Goal: Task Accomplishment & Management: Use online tool/utility

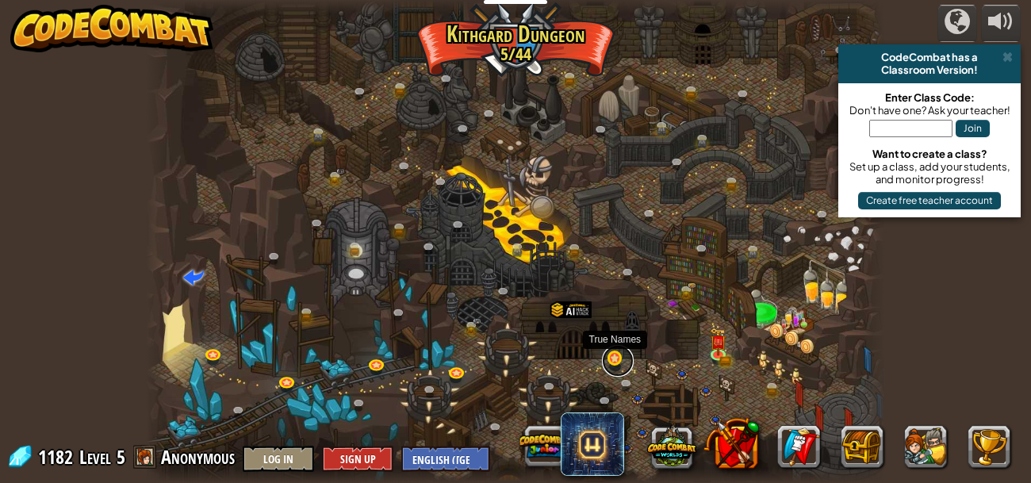
click at [609, 362] on link at bounding box center [618, 361] width 32 height 32
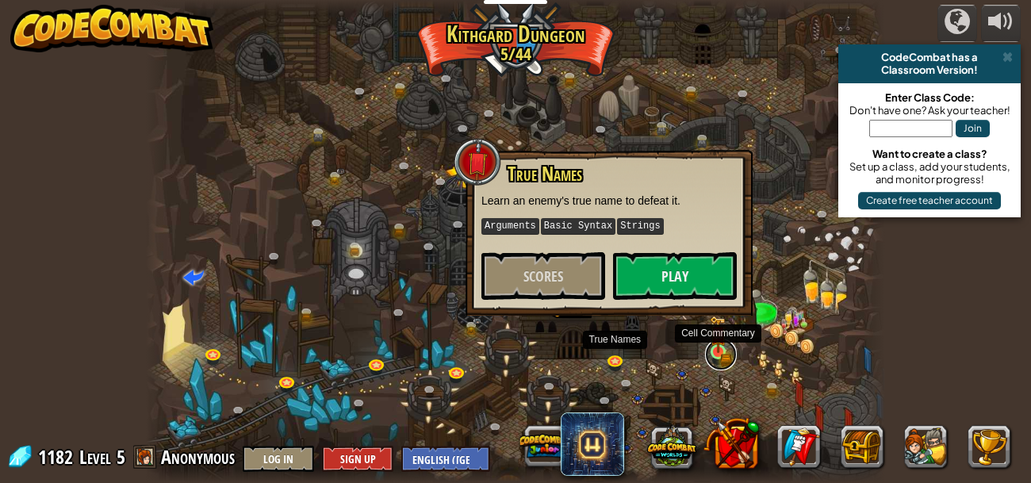
click at [719, 358] on link at bounding box center [721, 355] width 32 height 32
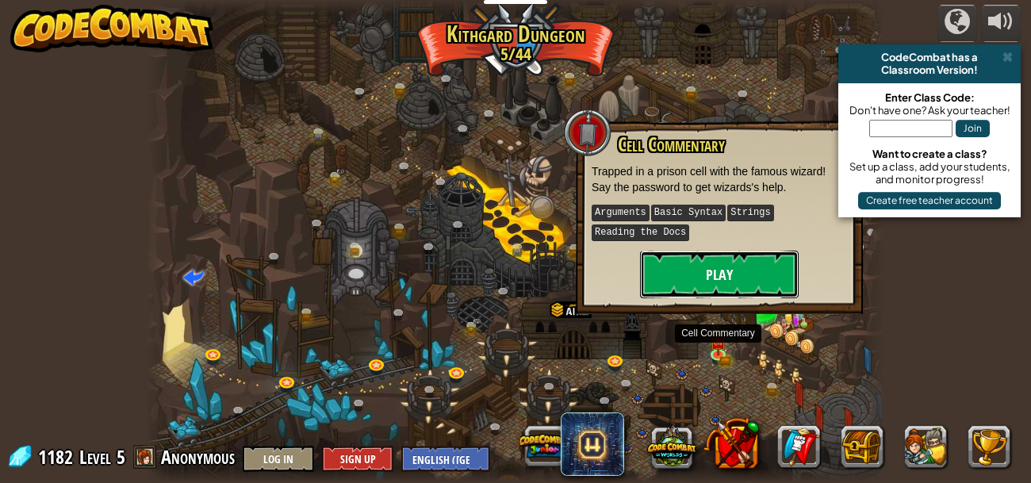
click at [716, 267] on button "Play" at bounding box center [719, 275] width 159 height 48
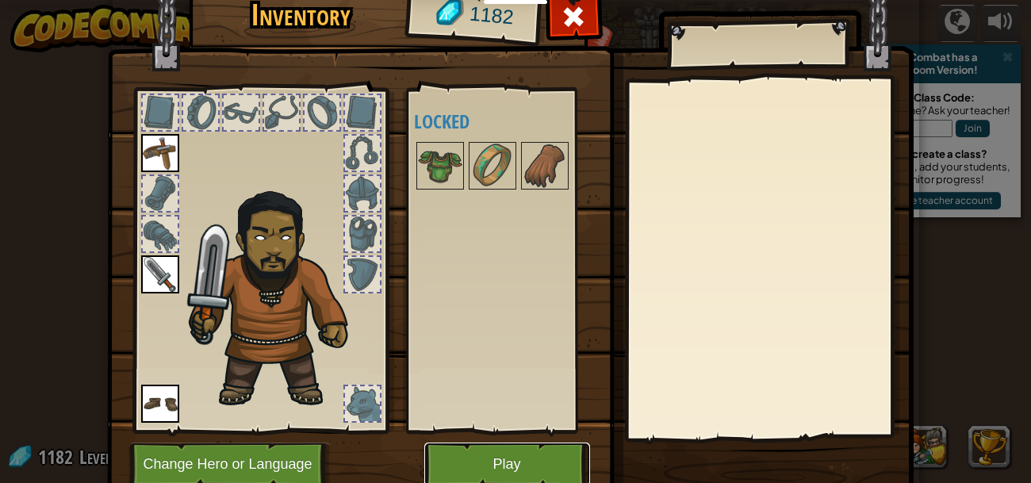
click at [545, 469] on button "Play" at bounding box center [507, 464] width 166 height 44
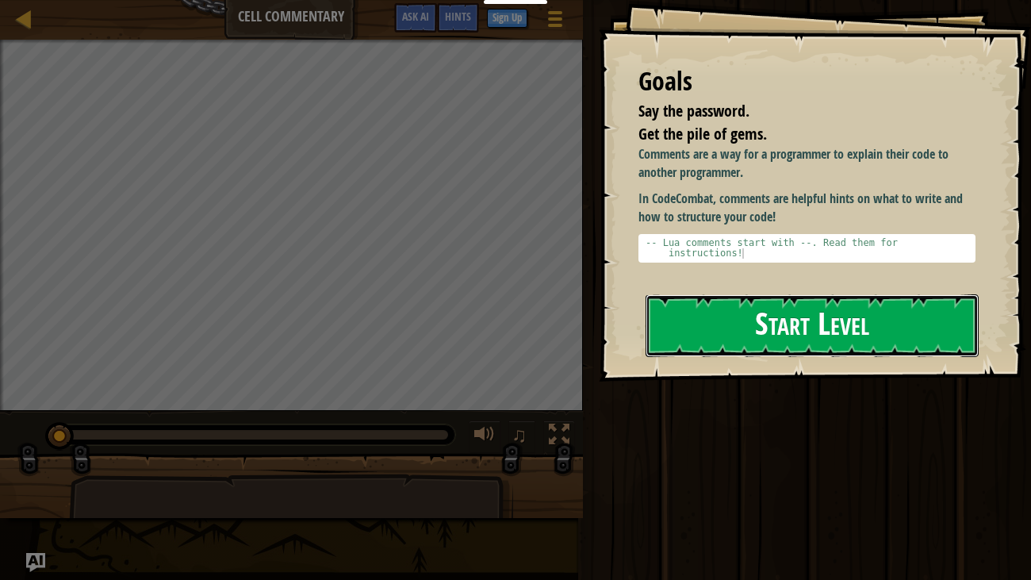
click at [821, 320] on button "Start Level" at bounding box center [812, 325] width 334 height 63
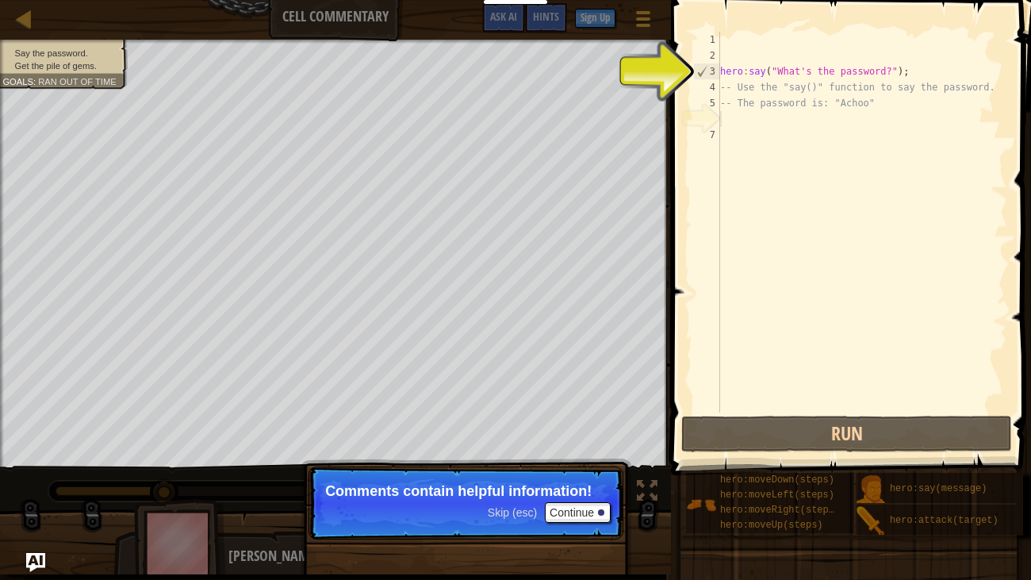
click at [734, 124] on div "hero : say ( "What's the password?" ) ; -- Use the "say()" function to say the …" at bounding box center [862, 238] width 290 height 412
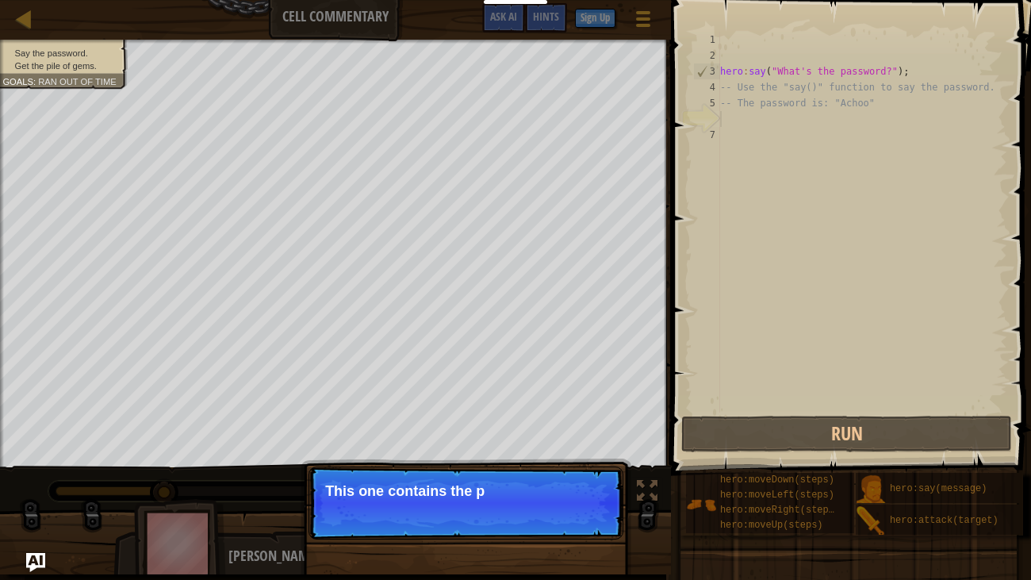
click at [675, 158] on span at bounding box center [852, 215] width 373 height 522
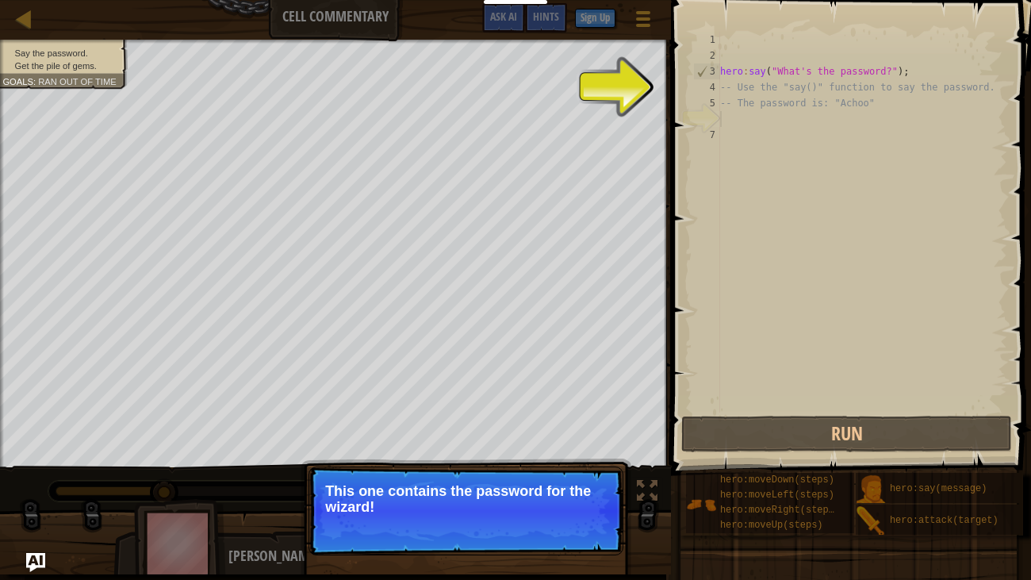
click at [386, 482] on p "Skip (esc) Continue This one contains the password for the wizard!" at bounding box center [465, 510] width 315 height 89
click at [420, 482] on p "Skip (esc) Continue This one contains the password for the wizard!" at bounding box center [465, 510] width 315 height 89
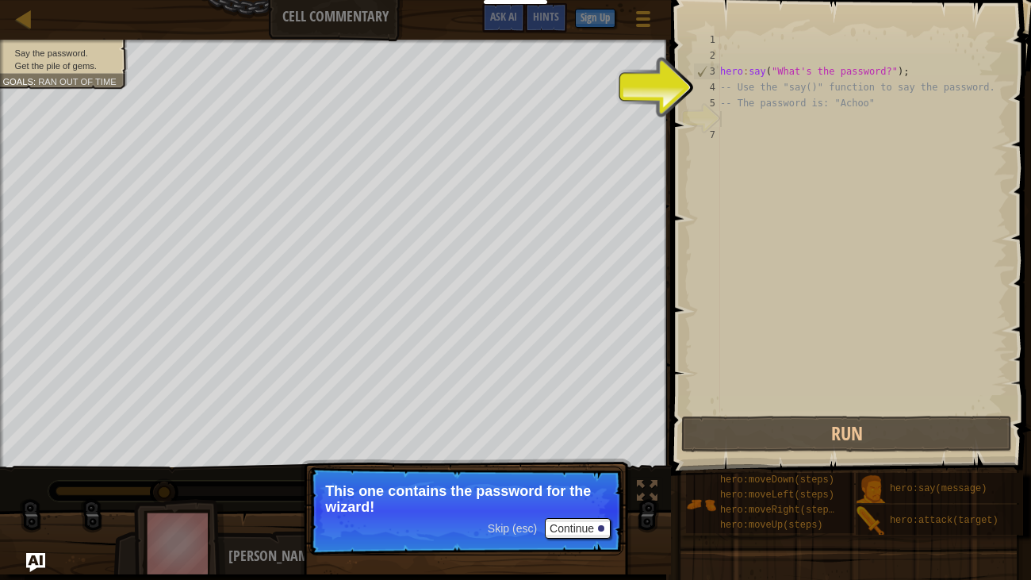
click at [420, 482] on p "Skip (esc) Continue This one contains the password for the wizard!" at bounding box center [465, 510] width 315 height 89
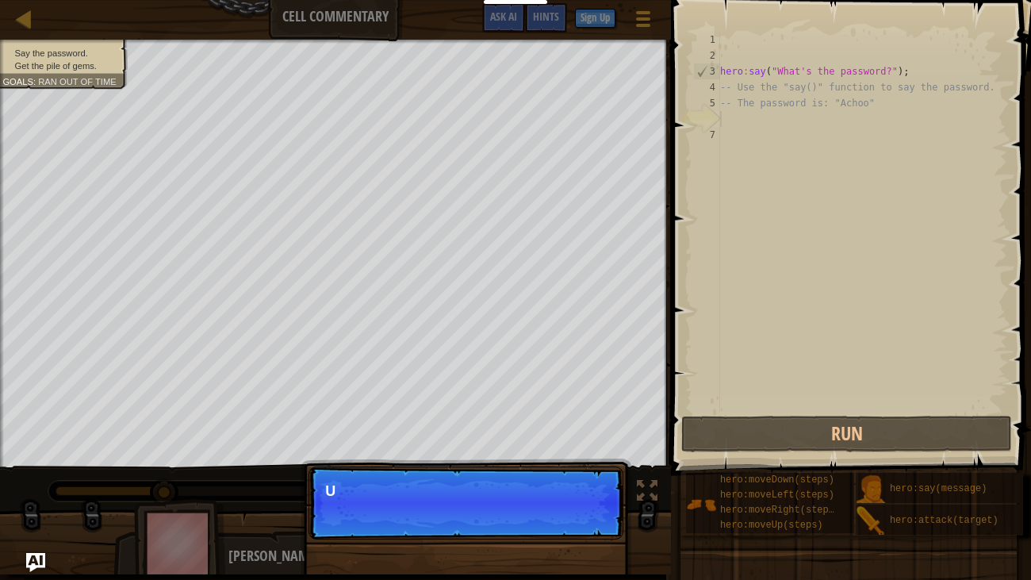
scroll to position [7, 0]
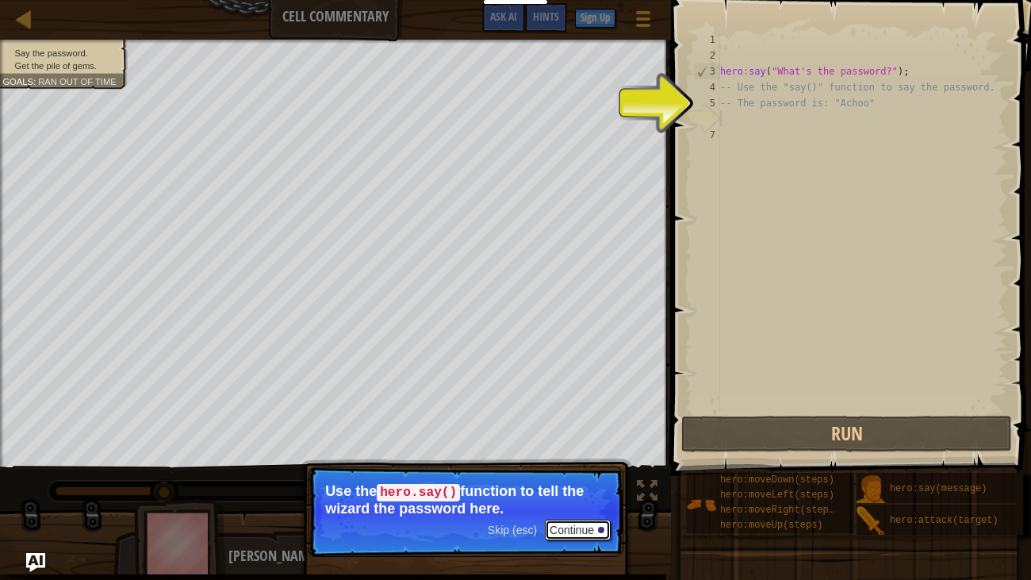
click at [565, 482] on button "Continue" at bounding box center [578, 529] width 66 height 21
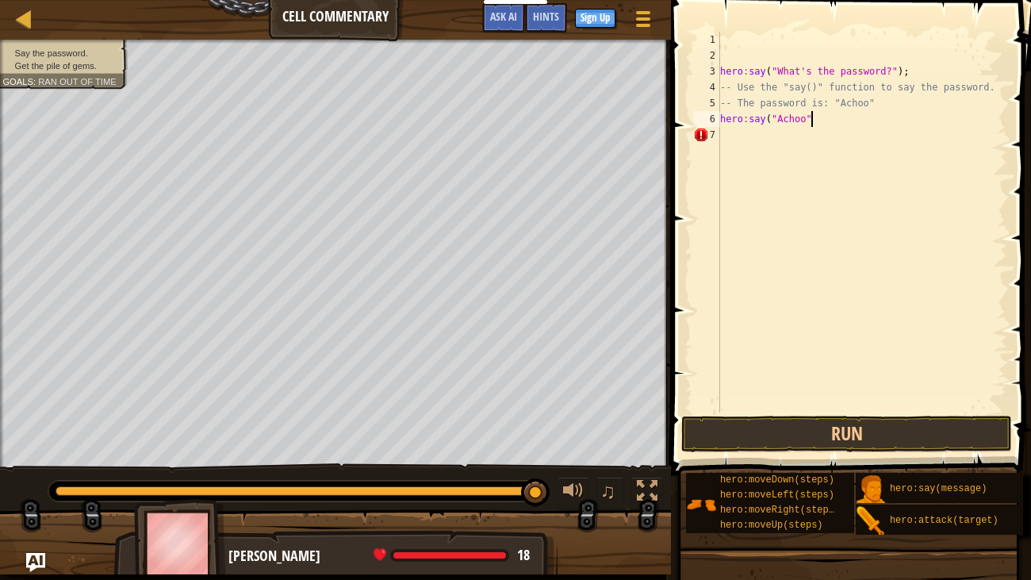
scroll to position [7, 7]
type textarea "hero:say("Achoo")"
click at [698, 443] on button "Run" at bounding box center [846, 433] width 331 height 36
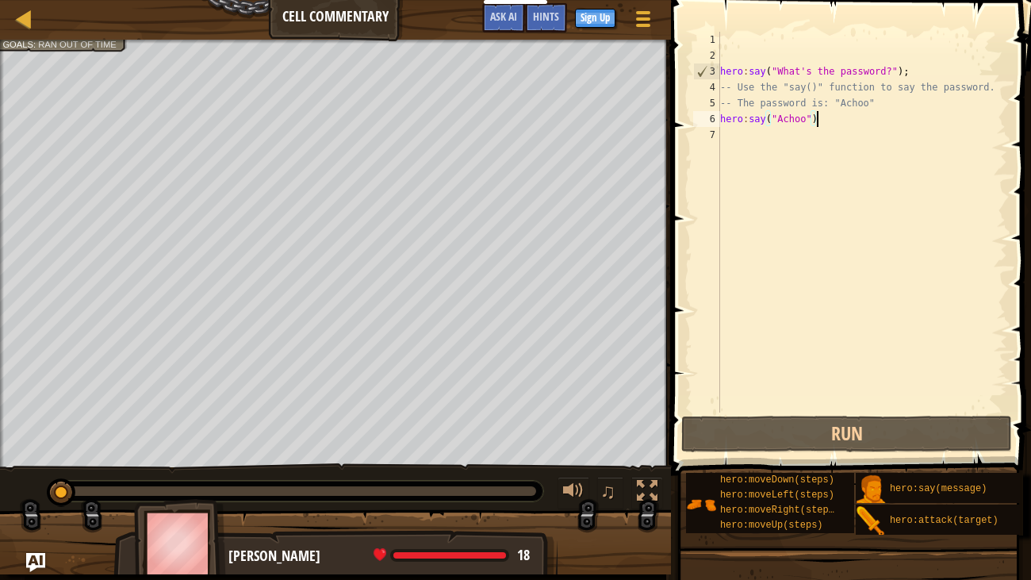
drag, startPoint x: 427, startPoint y: 492, endPoint x: 2, endPoint y: 485, distance: 425.8
click at [2, 482] on div "♫" at bounding box center [335, 487] width 671 height 48
click at [762, 141] on div "hero : say ( "What's the password?" ) ; -- Use the "say()" function to say the …" at bounding box center [862, 238] width 290 height 412
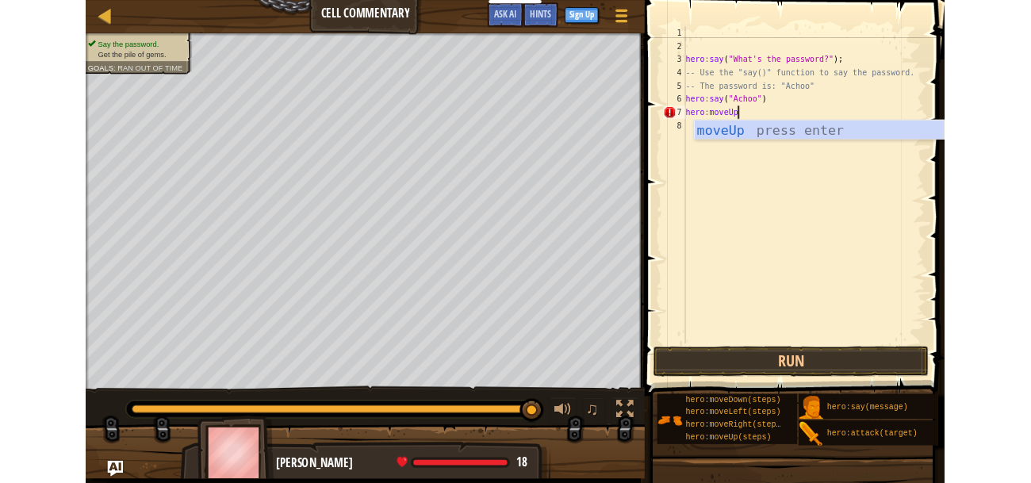
scroll to position [7, 5]
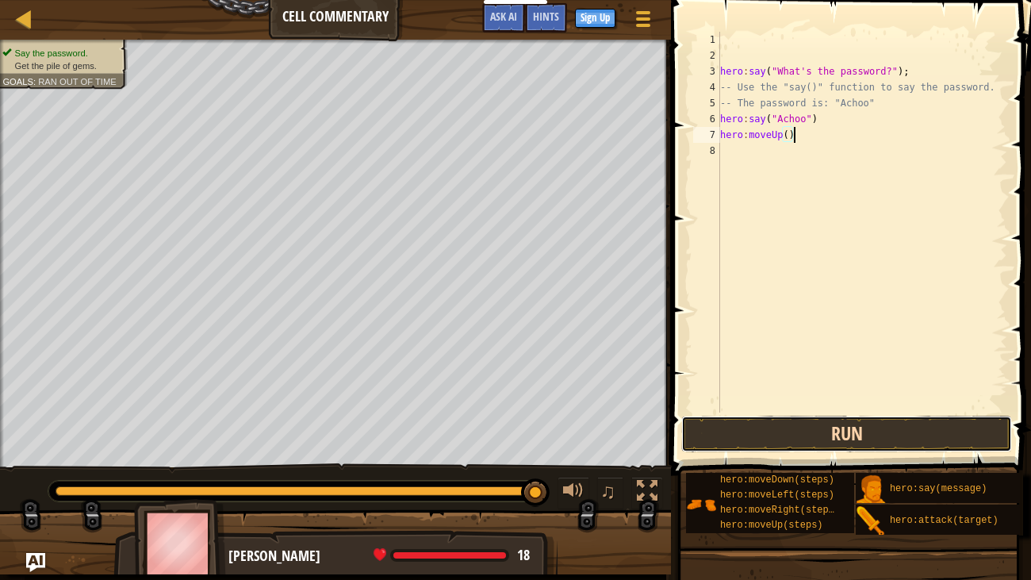
click at [824, 438] on button "Run" at bounding box center [846, 433] width 331 height 36
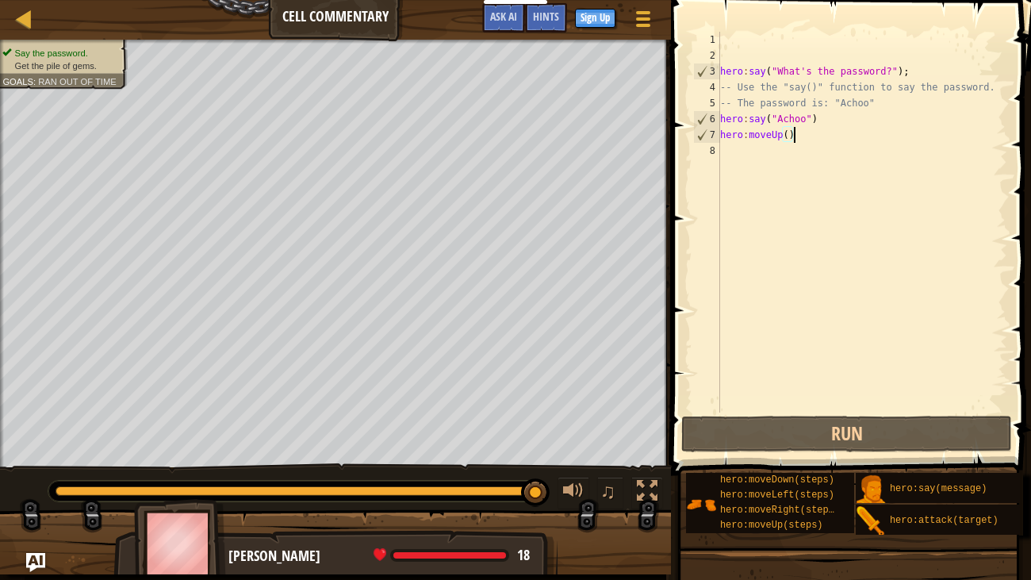
click at [786, 137] on div "hero : say ( "What's the password?" ) ; -- Use the "say()" function to say the …" at bounding box center [862, 238] width 290 height 412
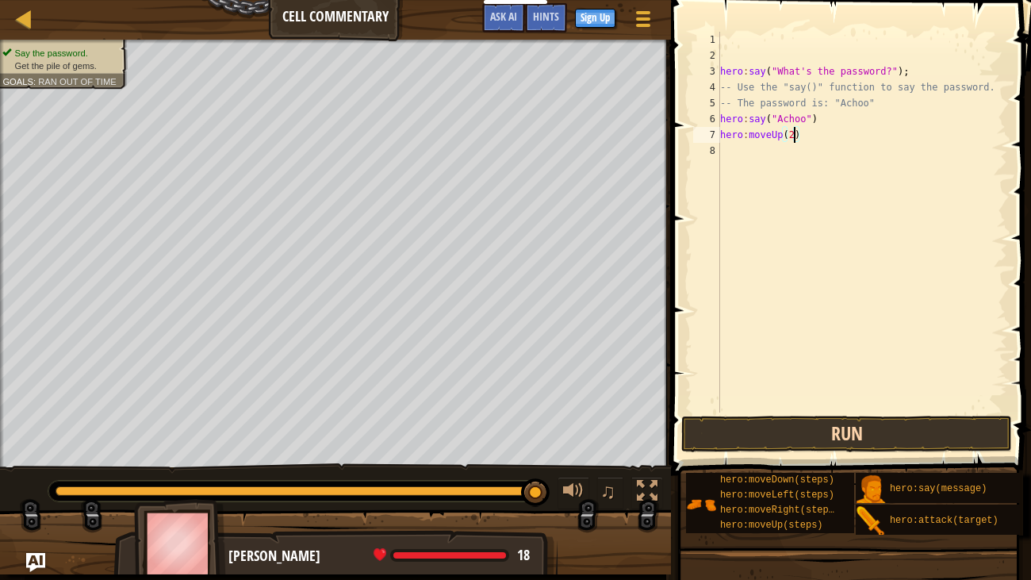
type textarea "hero:moveUp(2)"
click at [861, 422] on button "Run" at bounding box center [846, 433] width 331 height 36
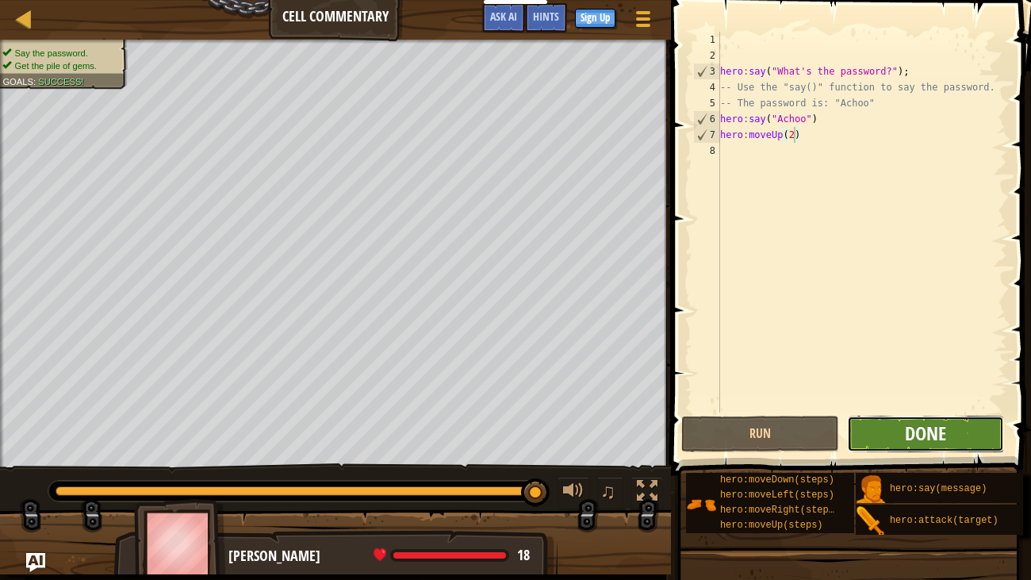
click at [934, 445] on span "Done" at bounding box center [925, 432] width 41 height 25
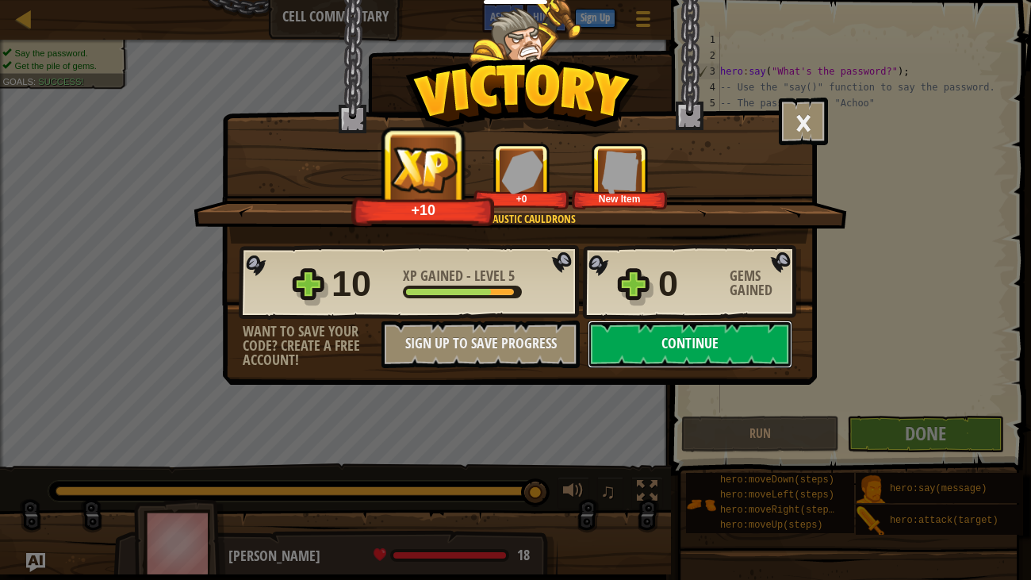
click at [737, 336] on button "Continue" at bounding box center [689, 344] width 205 height 48
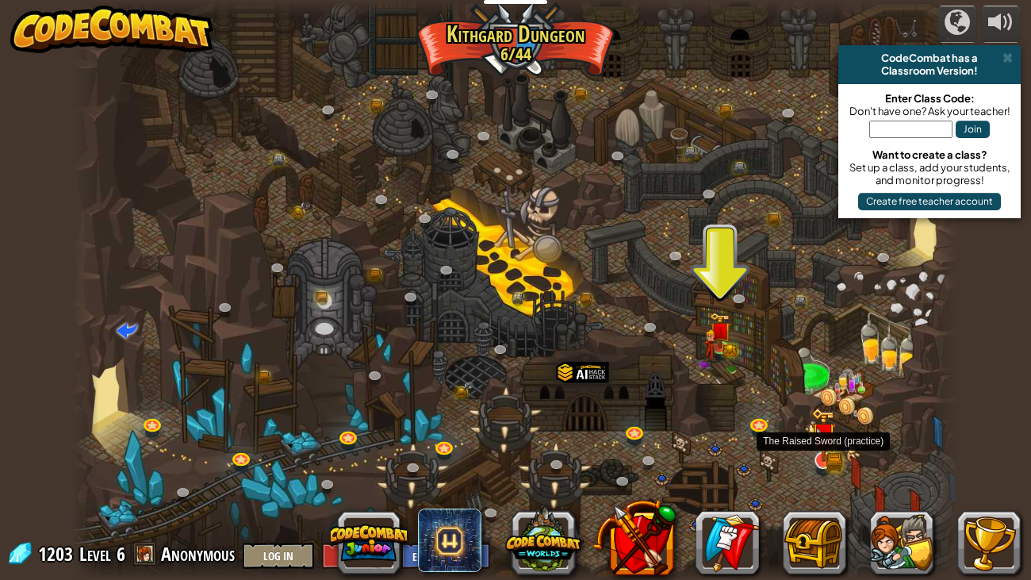
click at [826, 452] on img at bounding box center [823, 435] width 25 height 55
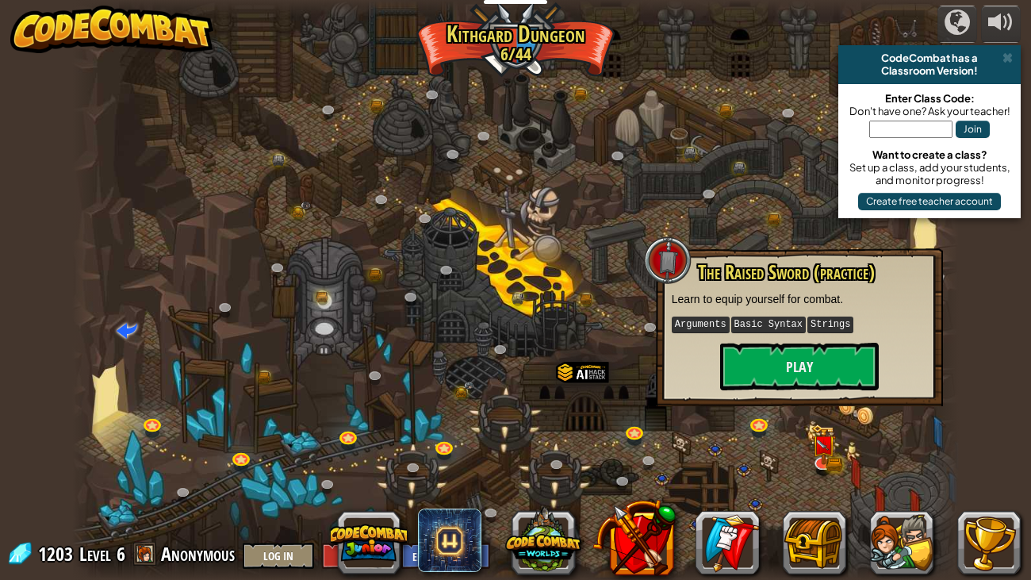
click at [746, 439] on div at bounding box center [515, 290] width 886 height 580
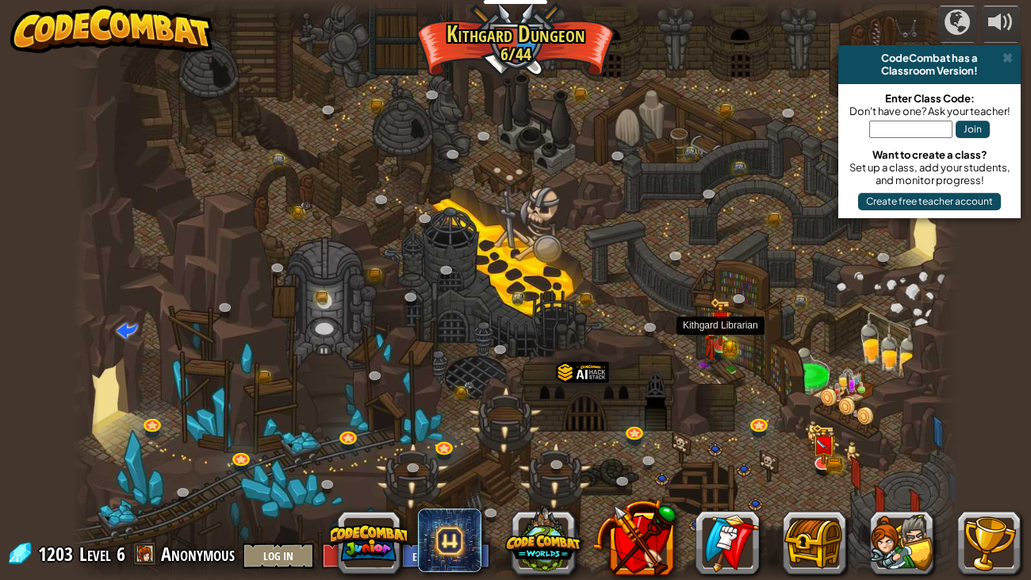
click at [712, 331] on img at bounding box center [710, 341] width 14 height 43
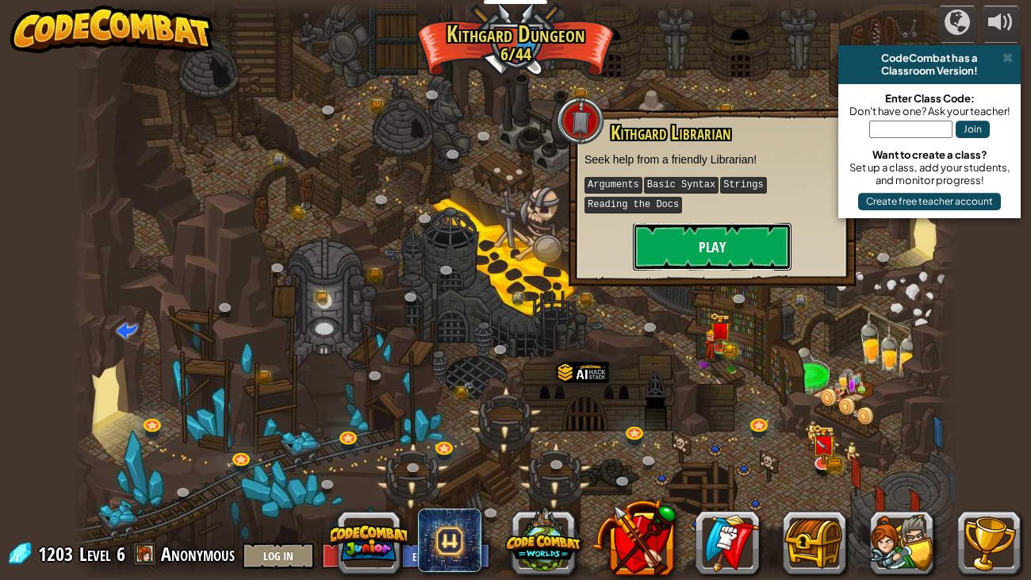
click at [710, 231] on button "Play" at bounding box center [712, 247] width 159 height 48
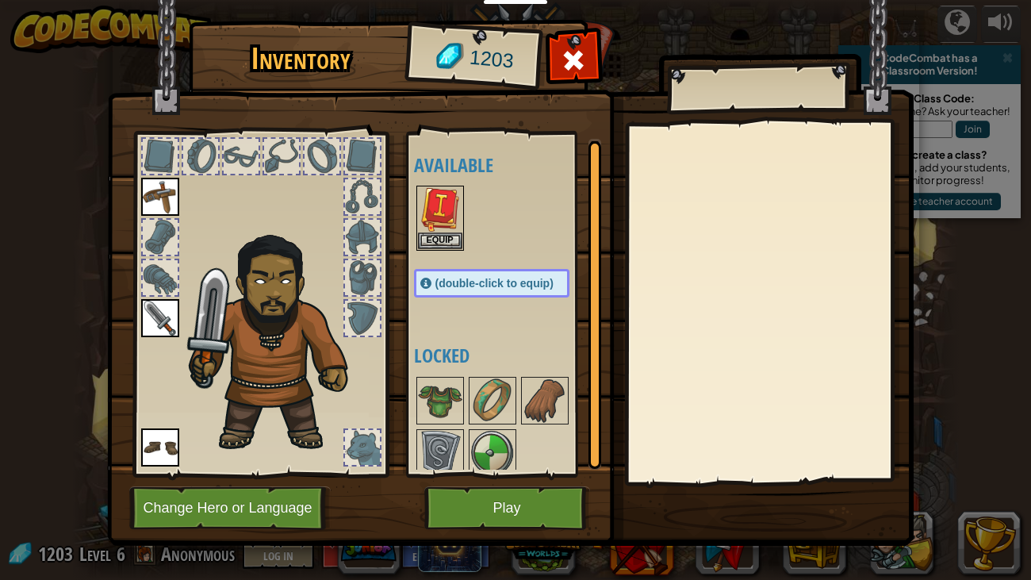
click at [444, 182] on div "Available Equip Equip Equip Equip (double-click to equip) Locked" at bounding box center [507, 304] width 187 height 331
click at [444, 189] on img at bounding box center [440, 209] width 44 height 44
click at [442, 277] on span "(double-click to equip)" at bounding box center [494, 283] width 118 height 13
click at [443, 241] on button "Equip" at bounding box center [440, 240] width 44 height 17
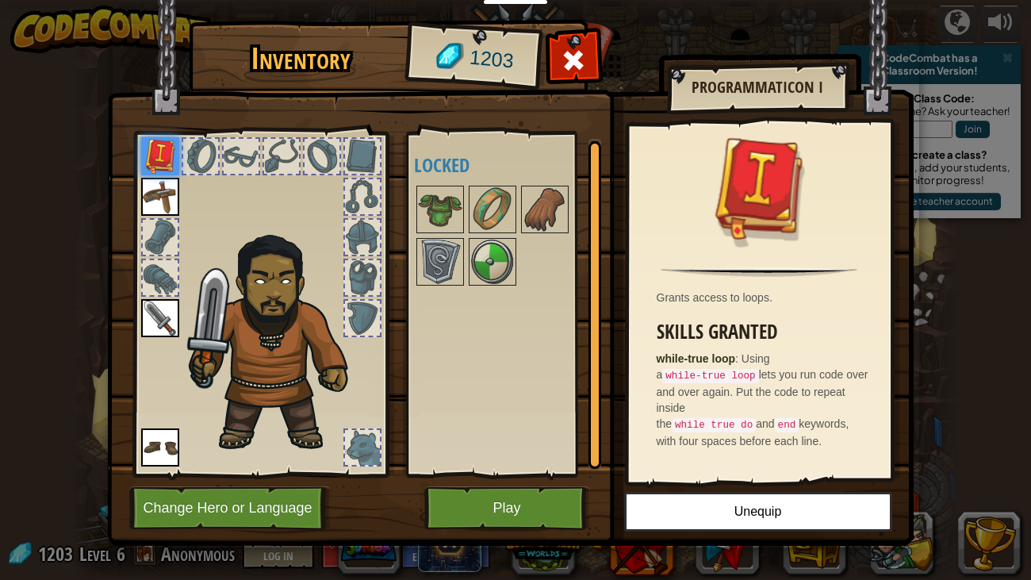
click at [161, 196] on img at bounding box center [160, 197] width 38 height 38
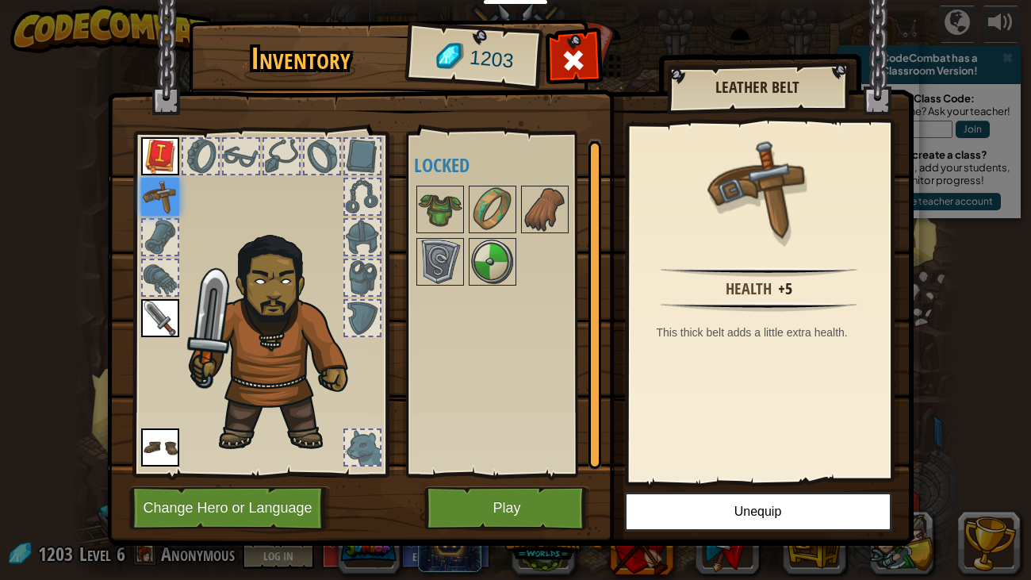
click at [170, 317] on img at bounding box center [160, 318] width 38 height 38
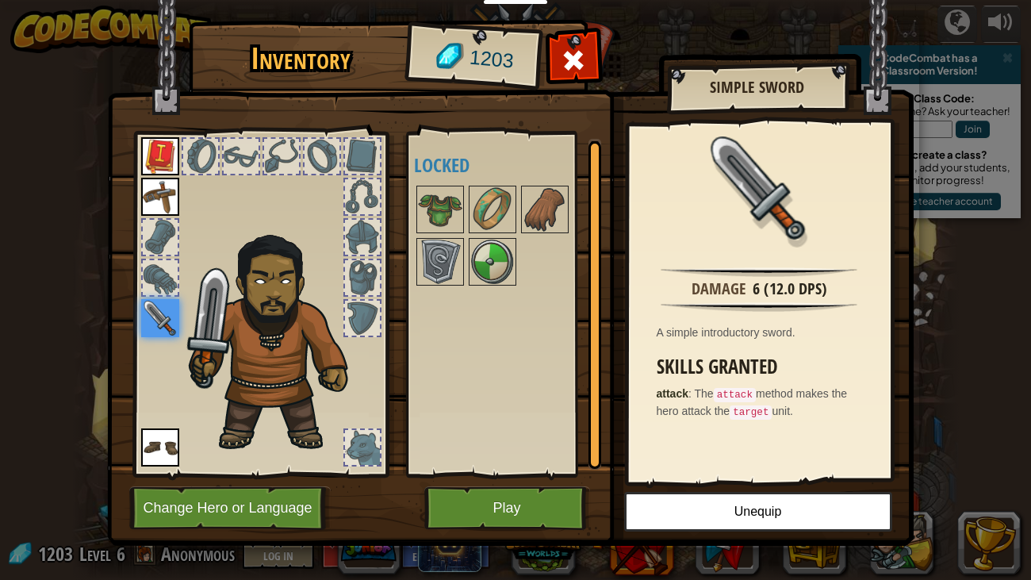
click at [155, 163] on img at bounding box center [160, 156] width 38 height 38
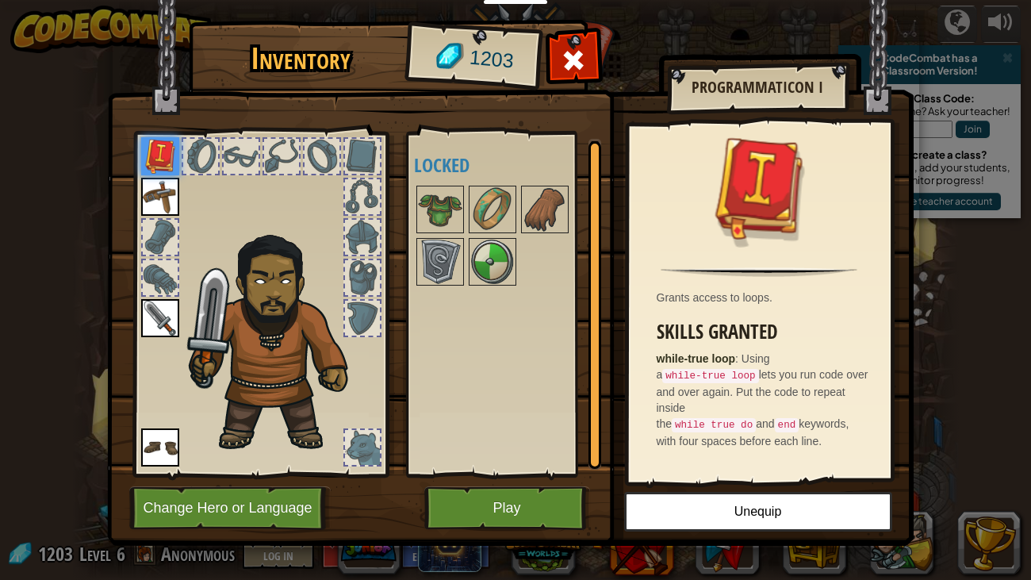
click at [490, 482] on img at bounding box center [510, 258] width 806 height 576
click at [493, 482] on button "Play" at bounding box center [507, 508] width 166 height 44
